Goal: Navigation & Orientation: Find specific page/section

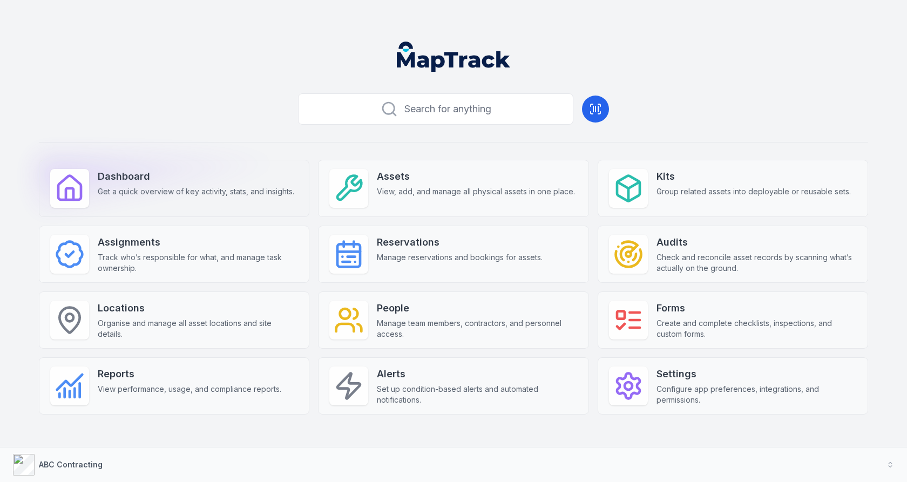
click at [233, 179] on strong "Dashboard" at bounding box center [196, 176] width 197 height 15
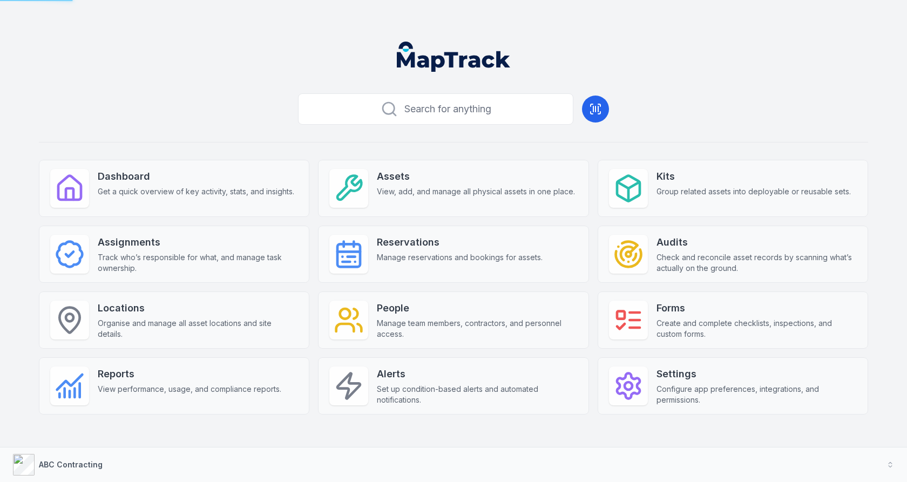
click at [245, 121] on div "Search for anything Dashboard Get a quick overview of key activity, stats, and …" at bounding box center [453, 269] width 829 height 360
